Goal: Check status: Check status

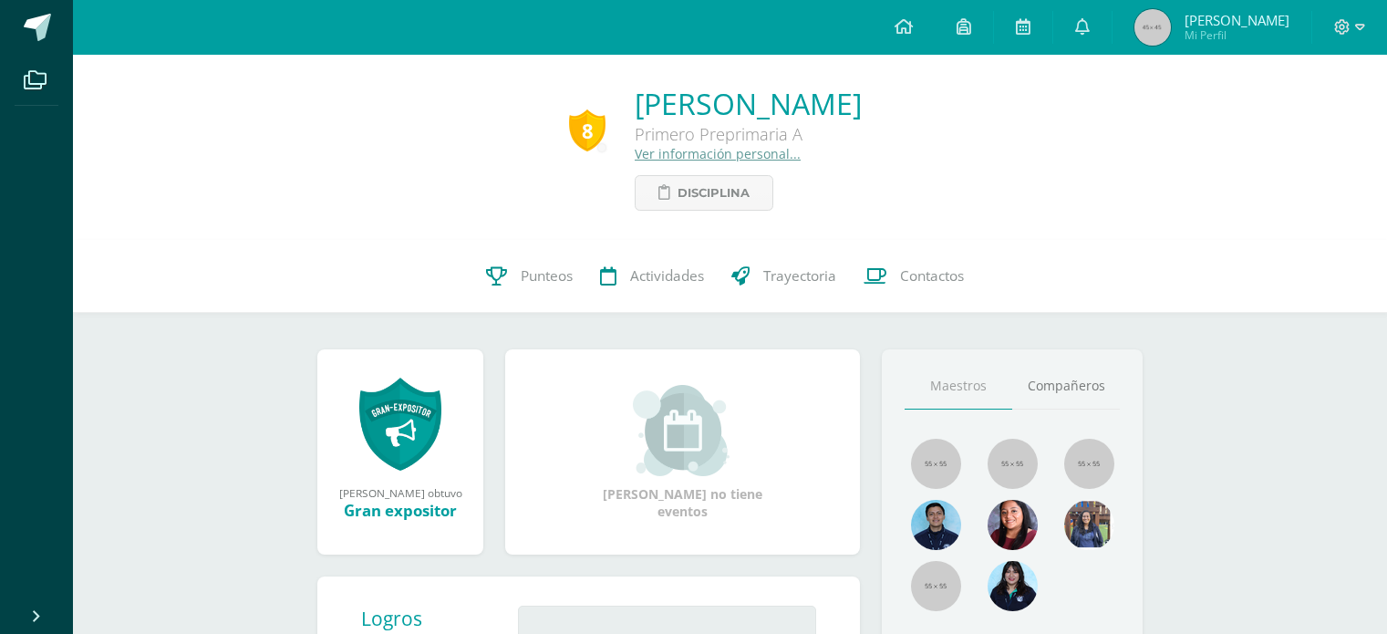
scroll to position [36, 0]
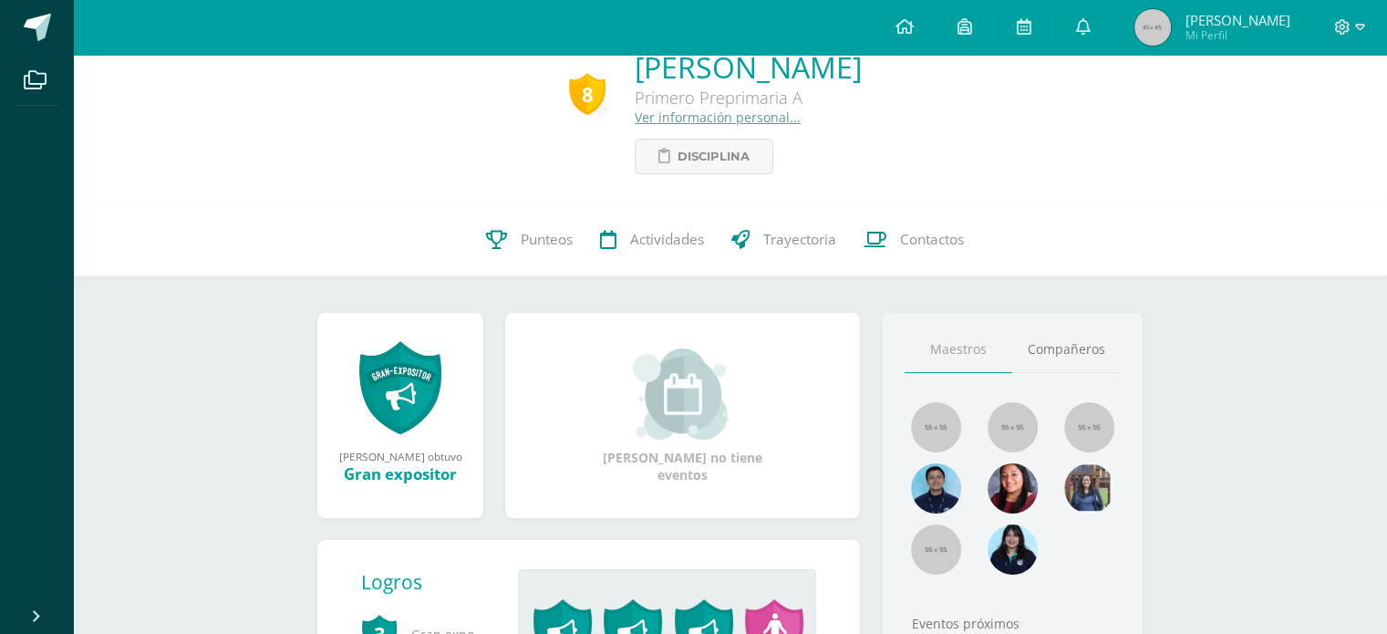
drag, startPoint x: 1191, startPoint y: 61, endPoint x: 1202, endPoint y: 107, distance: 46.9
click at [1191, 61] on div "8 [PERSON_NAME] Primero Preprimaria A Ver información personal... Disciplina" at bounding box center [730, 110] width 1285 height 127
click at [1177, 196] on div "8 [PERSON_NAME] Primero Preprimaria A Ver información personal... Disciplina" at bounding box center [730, 110] width 1314 height 185
click at [521, 236] on span "Punteos" at bounding box center [547, 239] width 52 height 19
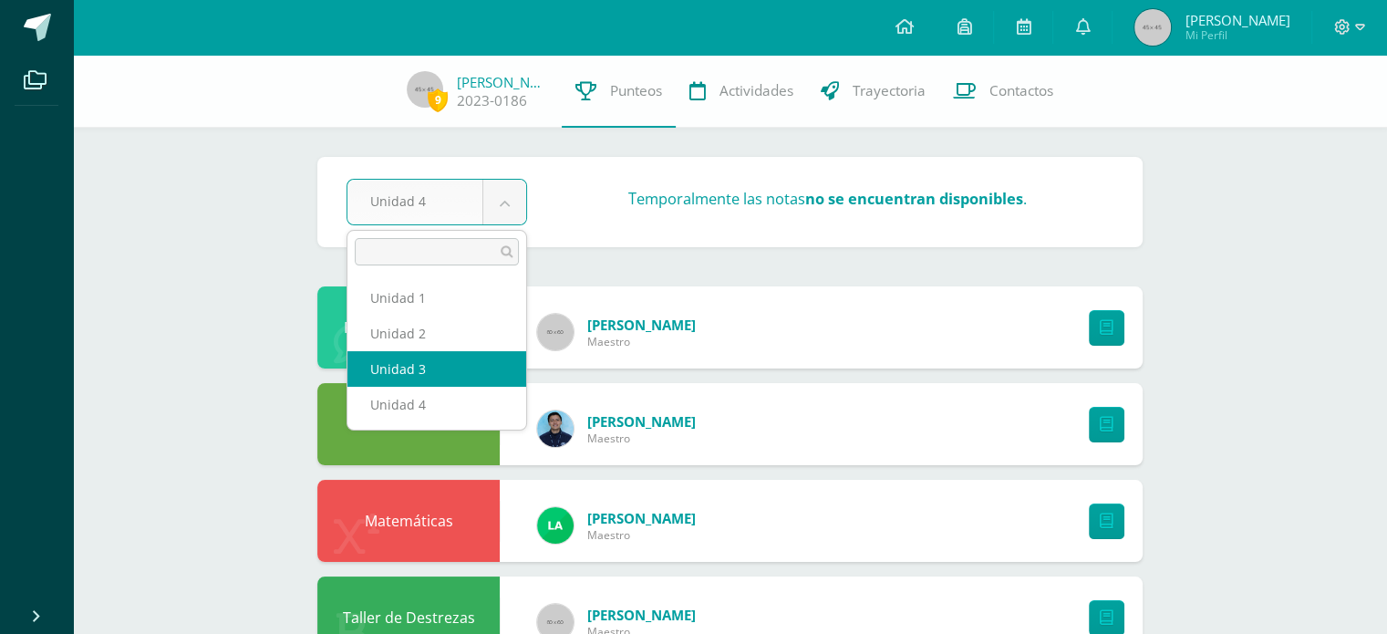
select select "Unidad 3"
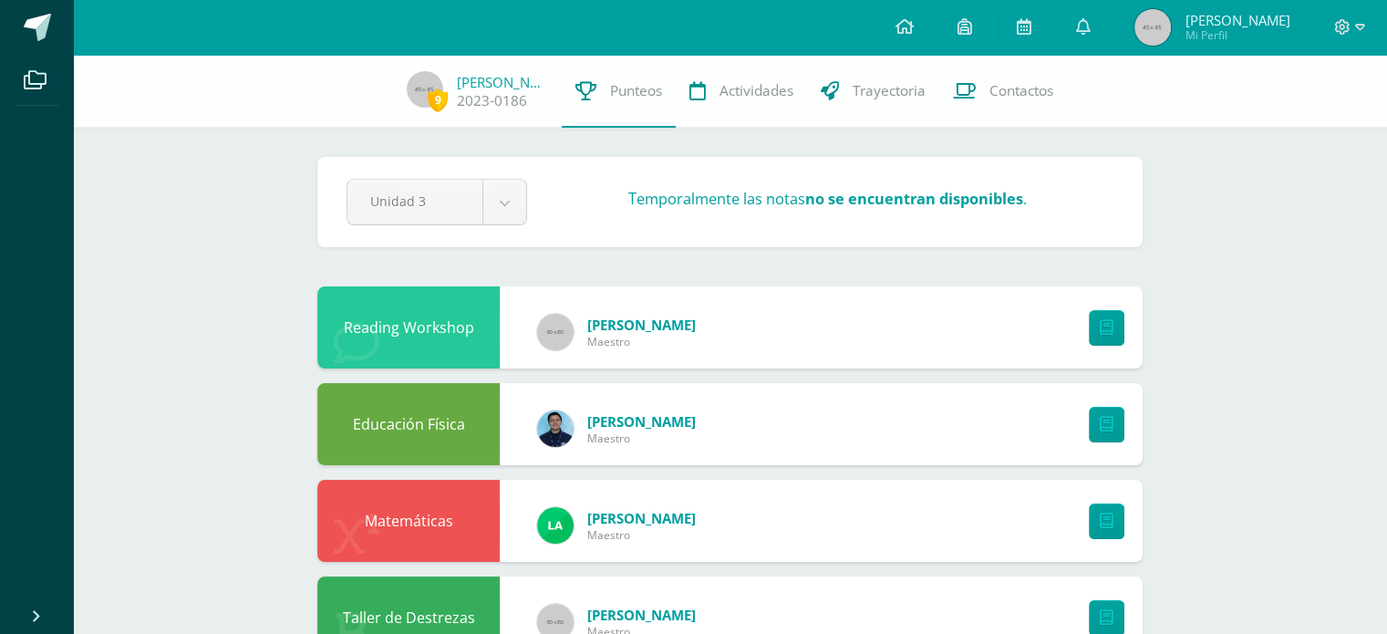
click at [1100, 330] on icon at bounding box center [1106, 327] width 14 height 15
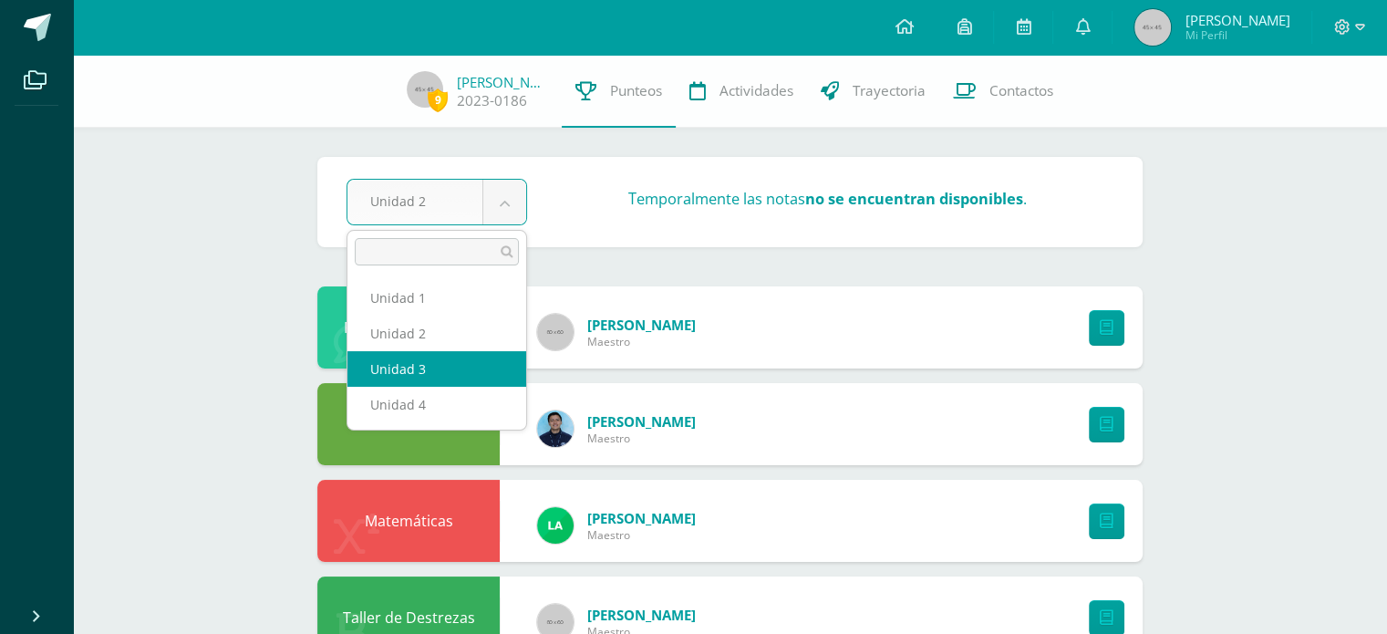
select select "Unidad 3"
